Goal: Task Accomplishment & Management: Use online tool/utility

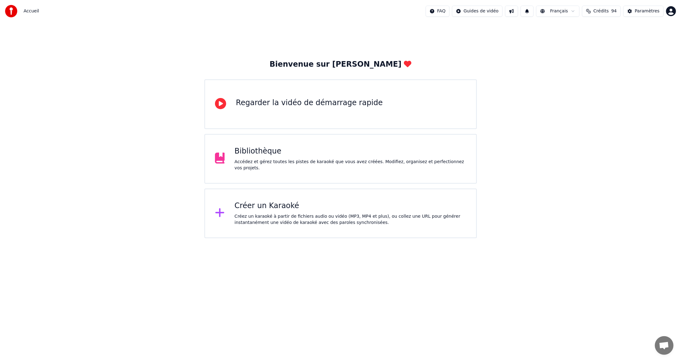
click at [290, 211] on div "Créer un Karaoké Créez un karaoké à partir de fichiers audio ou vidéo (MP3, MP4…" at bounding box center [350, 213] width 232 height 25
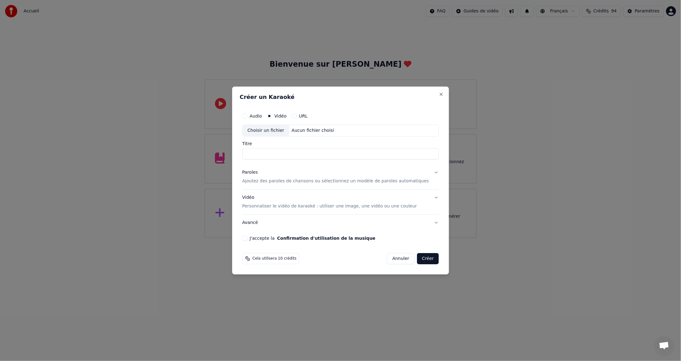
click at [276, 132] on div "Choisir un fichier" at bounding box center [265, 130] width 47 height 11
type input "**********"
click at [247, 237] on button "J'accepte la Confirmation d'utilisation de la musique" at bounding box center [244, 238] width 5 height 5
click at [423, 257] on button "Créer" at bounding box center [428, 258] width 22 height 11
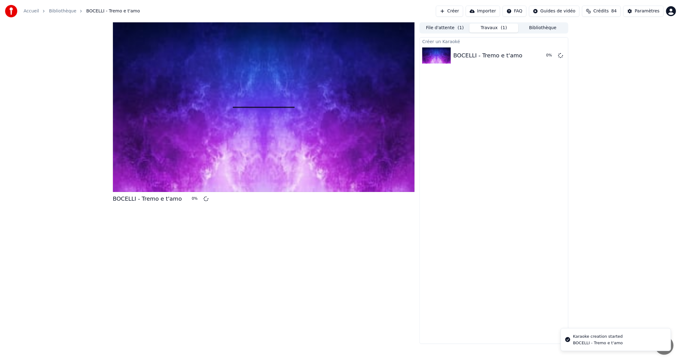
click at [460, 10] on button "Créer" at bounding box center [449, 11] width 27 height 11
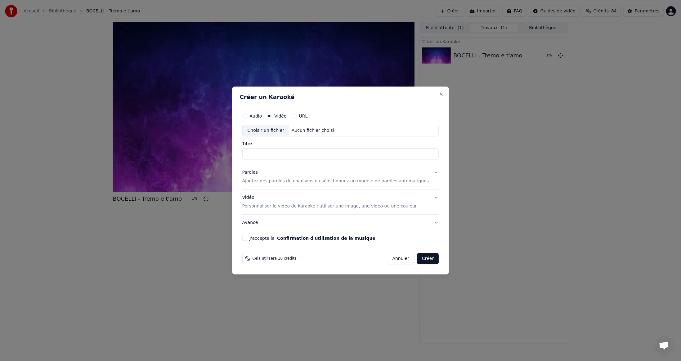
click at [265, 130] on div "Choisir un fichier" at bounding box center [265, 130] width 47 height 11
type input "**********"
click at [417, 257] on button "Créer" at bounding box center [428, 258] width 22 height 11
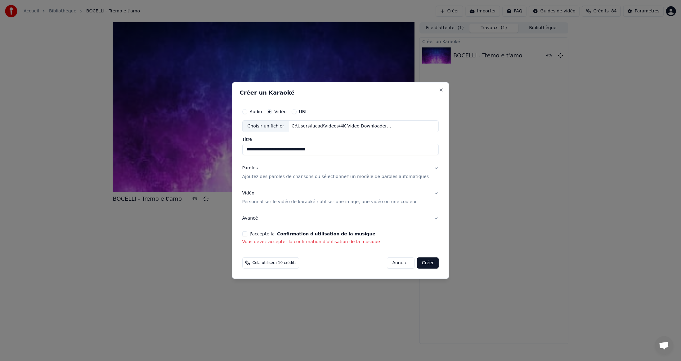
click at [247, 232] on button "J'accepte la Confirmation d'utilisation de la musique" at bounding box center [244, 233] width 5 height 5
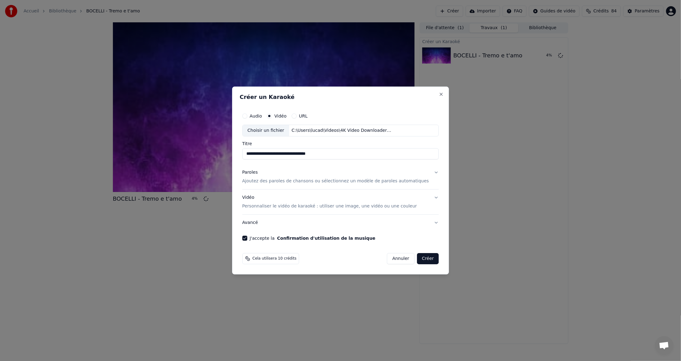
click at [417, 256] on button "Créer" at bounding box center [428, 258] width 22 height 11
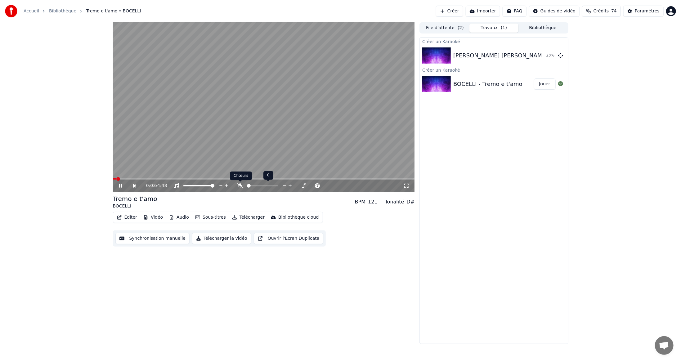
click at [240, 188] on icon at bounding box center [240, 185] width 6 height 5
click at [240, 185] on icon at bounding box center [239, 185] width 3 height 5
click at [239, 185] on icon at bounding box center [240, 185] width 6 height 5
click at [239, 186] on icon at bounding box center [239, 185] width 3 height 5
click at [252, 217] on button "Télécharger" at bounding box center [248, 217] width 38 height 9
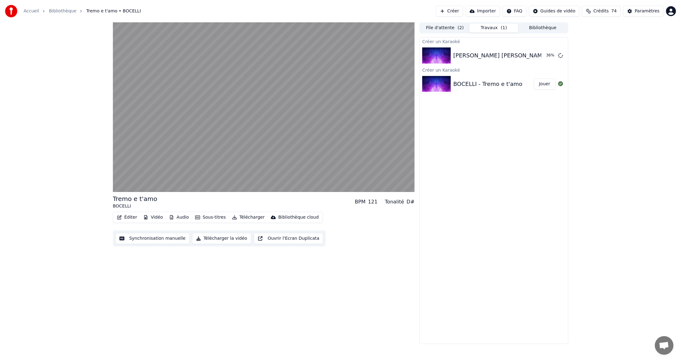
click at [608, 245] on div "Tremo e t'amo BOCELLI BPM 121 Tonalité D# Éditer Vidéo Audio Sous-titres Téléch…" at bounding box center [340, 183] width 681 height 322
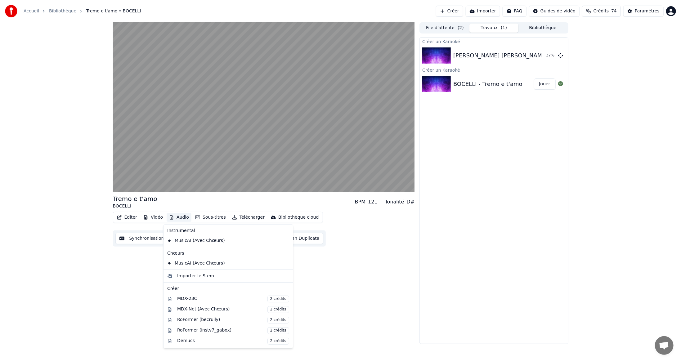
click at [176, 216] on button "Audio" at bounding box center [179, 217] width 25 height 9
click at [189, 308] on div "MDX-Net (Avec Chœurs) 2 crédits" at bounding box center [233, 309] width 112 height 7
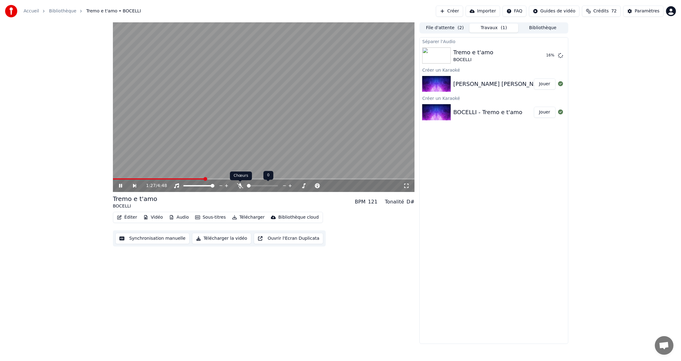
click at [239, 187] on icon at bounding box center [240, 185] width 6 height 5
click at [543, 55] on button "Jouer" at bounding box center [545, 55] width 22 height 11
click at [240, 186] on icon at bounding box center [239, 185] width 3 height 5
click at [238, 178] on video at bounding box center [264, 107] width 302 height 170
click at [238, 179] on span at bounding box center [264, 178] width 302 height 1
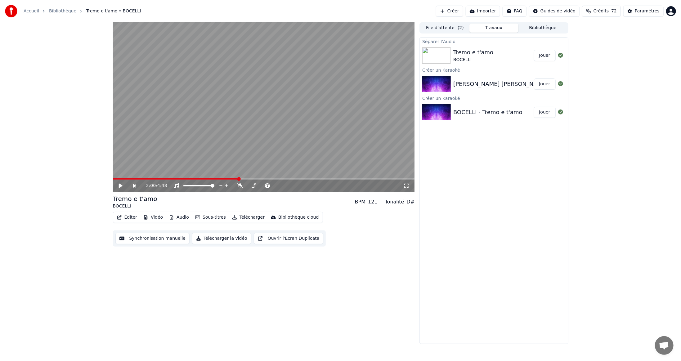
click at [122, 184] on icon at bounding box center [125, 185] width 14 height 5
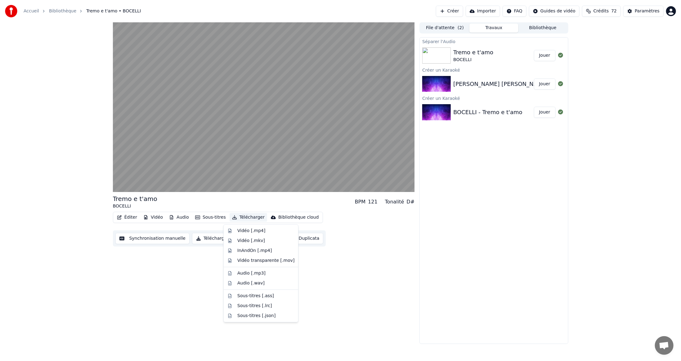
click at [245, 217] on button "Télécharger" at bounding box center [248, 217] width 38 height 9
click at [242, 231] on div "Vidéo [.mp4]" at bounding box center [251, 231] width 28 height 6
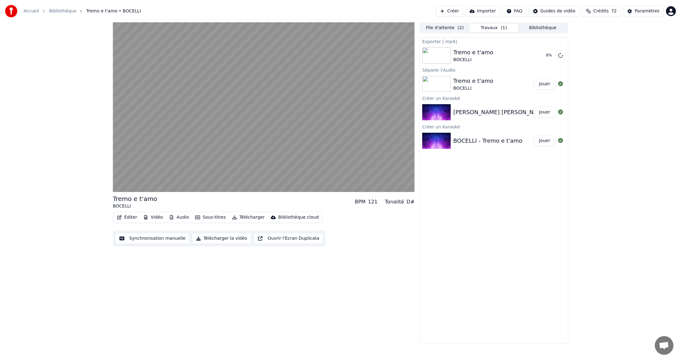
click at [544, 112] on button "Jouer" at bounding box center [545, 112] width 22 height 11
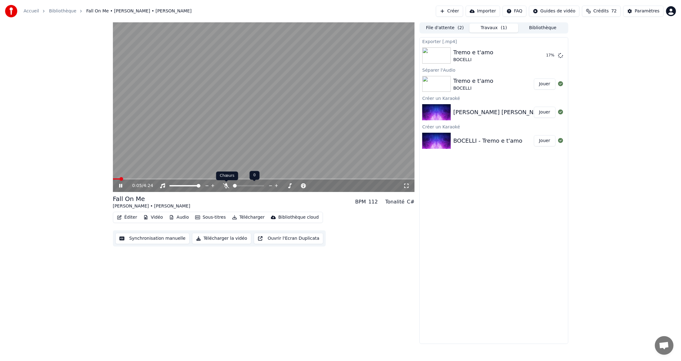
click at [227, 186] on icon at bounding box center [226, 185] width 6 height 5
click at [227, 187] on icon at bounding box center [226, 185] width 3 height 5
click at [226, 187] on icon at bounding box center [226, 185] width 6 height 5
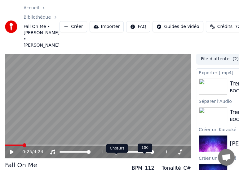
click at [116, 154] on icon at bounding box center [116, 151] width 3 height 5
click at [116, 154] on icon at bounding box center [116, 151] width 6 height 5
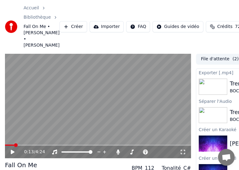
click at [14, 145] on span at bounding box center [9, 144] width 9 height 1
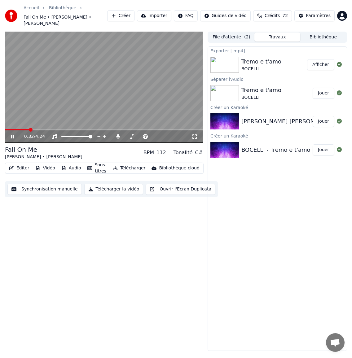
click at [21, 129] on span at bounding box center [17, 129] width 24 height 1
click at [163, 91] on video at bounding box center [104, 87] width 198 height 111
click at [126, 100] on video at bounding box center [104, 87] width 198 height 111
click at [144, 88] on video at bounding box center [104, 87] width 198 height 111
click at [135, 79] on video at bounding box center [104, 87] width 198 height 111
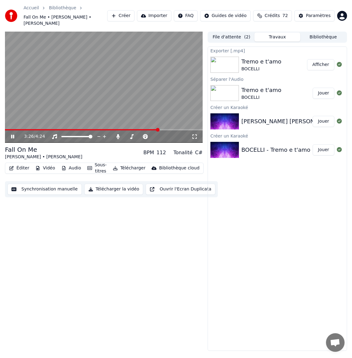
click at [142, 102] on video at bounding box center [104, 87] width 198 height 111
click at [116, 137] on icon at bounding box center [116, 136] width 3 height 5
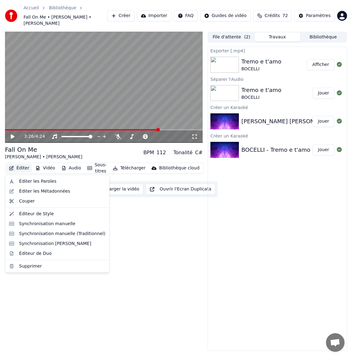
click at [20, 166] on button "Éditer" at bounding box center [19, 168] width 25 height 9
click at [46, 254] on div "Éditeur de Duo" at bounding box center [35, 254] width 33 height 6
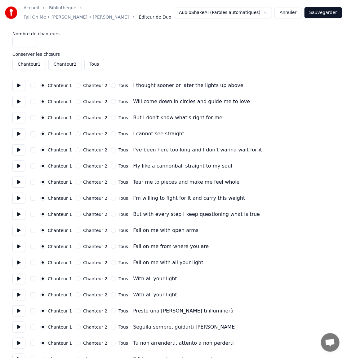
click at [76, 86] on button "Chanteur 2" at bounding box center [78, 85] width 5 height 5
click at [76, 101] on button "Chanteur 2" at bounding box center [78, 101] width 5 height 5
click at [76, 117] on button "Chanteur 2" at bounding box center [78, 117] width 5 height 5
click at [76, 133] on button "Chanteur 2" at bounding box center [78, 133] width 5 height 5
click at [76, 151] on button "Chanteur 2" at bounding box center [78, 150] width 5 height 5
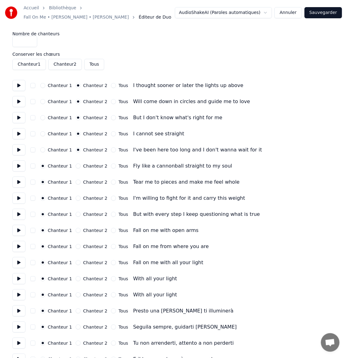
click at [76, 166] on button "Chanteur 2" at bounding box center [78, 166] width 5 height 5
click at [76, 184] on button "Chanteur 2" at bounding box center [78, 182] width 5 height 5
click at [76, 198] on button "Chanteur 2" at bounding box center [78, 198] width 5 height 5
click at [76, 216] on button "Chanteur 2" at bounding box center [78, 214] width 5 height 5
click at [76, 231] on button "Chanteur 2" at bounding box center [78, 230] width 5 height 5
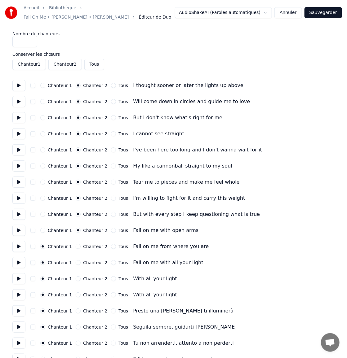
click at [76, 247] on button "Chanteur 2" at bounding box center [78, 246] width 5 height 5
click at [76, 264] on button "Chanteur 2" at bounding box center [78, 262] width 5 height 5
click at [76, 279] on button "Chanteur 2" at bounding box center [78, 279] width 5 height 5
click at [76, 294] on button "Chanteur 2" at bounding box center [78, 295] width 5 height 5
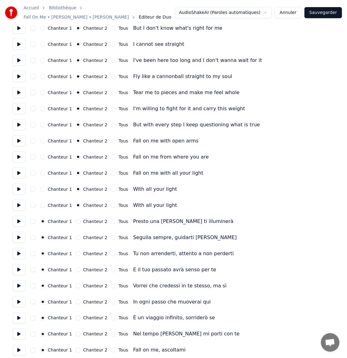
scroll to position [93, 0]
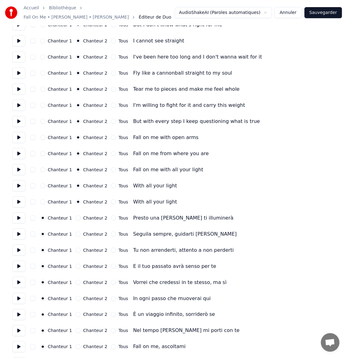
click at [76, 347] on button "Chanteur 2" at bounding box center [78, 347] width 5 height 5
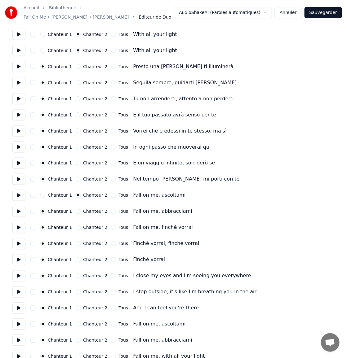
scroll to position [248, 0]
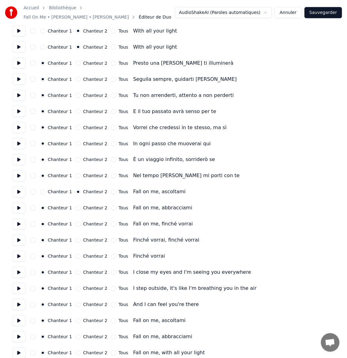
click at [16, 191] on button at bounding box center [18, 192] width 13 height 11
click at [111, 208] on button "Tous" at bounding box center [113, 208] width 5 height 5
click at [111, 257] on button "Tous" at bounding box center [113, 256] width 5 height 5
click at [111, 240] on button "Tous" at bounding box center [113, 240] width 5 height 5
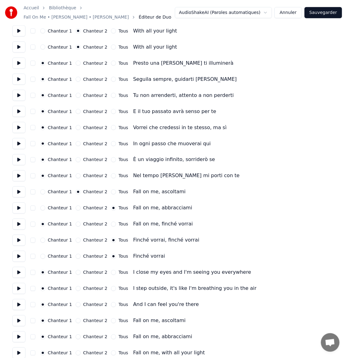
click at [111, 225] on button "Tous" at bounding box center [113, 224] width 5 height 5
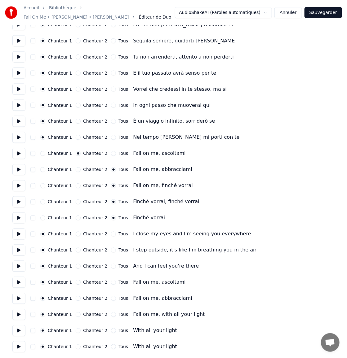
scroll to position [287, 0]
click at [18, 233] on button at bounding box center [18, 234] width 13 height 11
click at [18, 251] on button at bounding box center [18, 250] width 13 height 11
click at [76, 250] on button "Chanteur 2" at bounding box center [78, 250] width 5 height 5
click at [19, 267] on button at bounding box center [18, 266] width 13 height 11
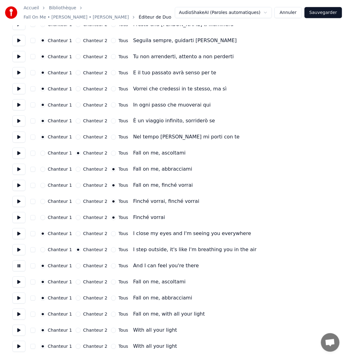
click at [111, 266] on button "Tous" at bounding box center [113, 266] width 5 height 5
click at [111, 283] on button "Tous" at bounding box center [113, 282] width 5 height 5
click at [111, 298] on button "Tous" at bounding box center [113, 298] width 5 height 5
click at [111, 315] on button "Tous" at bounding box center [113, 314] width 5 height 5
click at [111, 332] on button "Tous" at bounding box center [113, 330] width 5 height 5
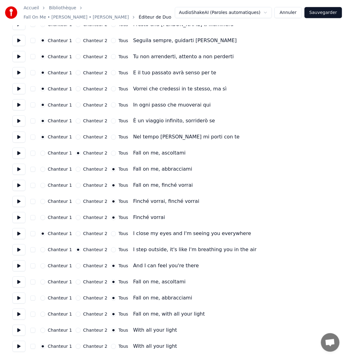
click at [111, 348] on button "Tous" at bounding box center [113, 347] width 5 height 5
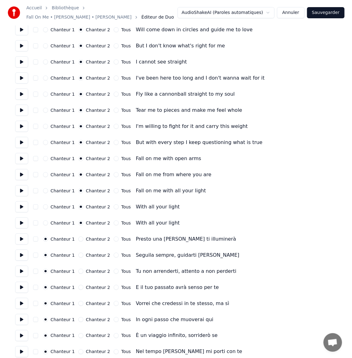
scroll to position [0, 0]
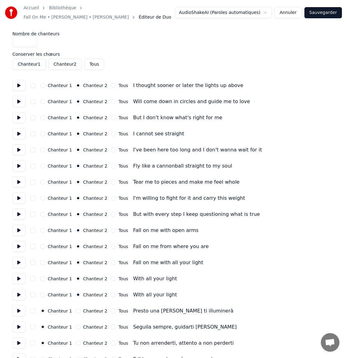
click at [325, 11] on button "Sauvegarder" at bounding box center [324, 12] width 38 height 11
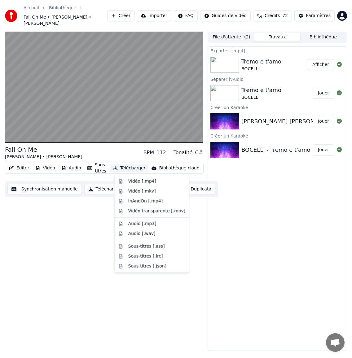
click at [138, 168] on button "Télécharger" at bounding box center [129, 168] width 38 height 9
click at [142, 182] on div "Vidéo [.mp4]" at bounding box center [142, 182] width 28 height 6
